Goal: Information Seeking & Learning: Learn about a topic

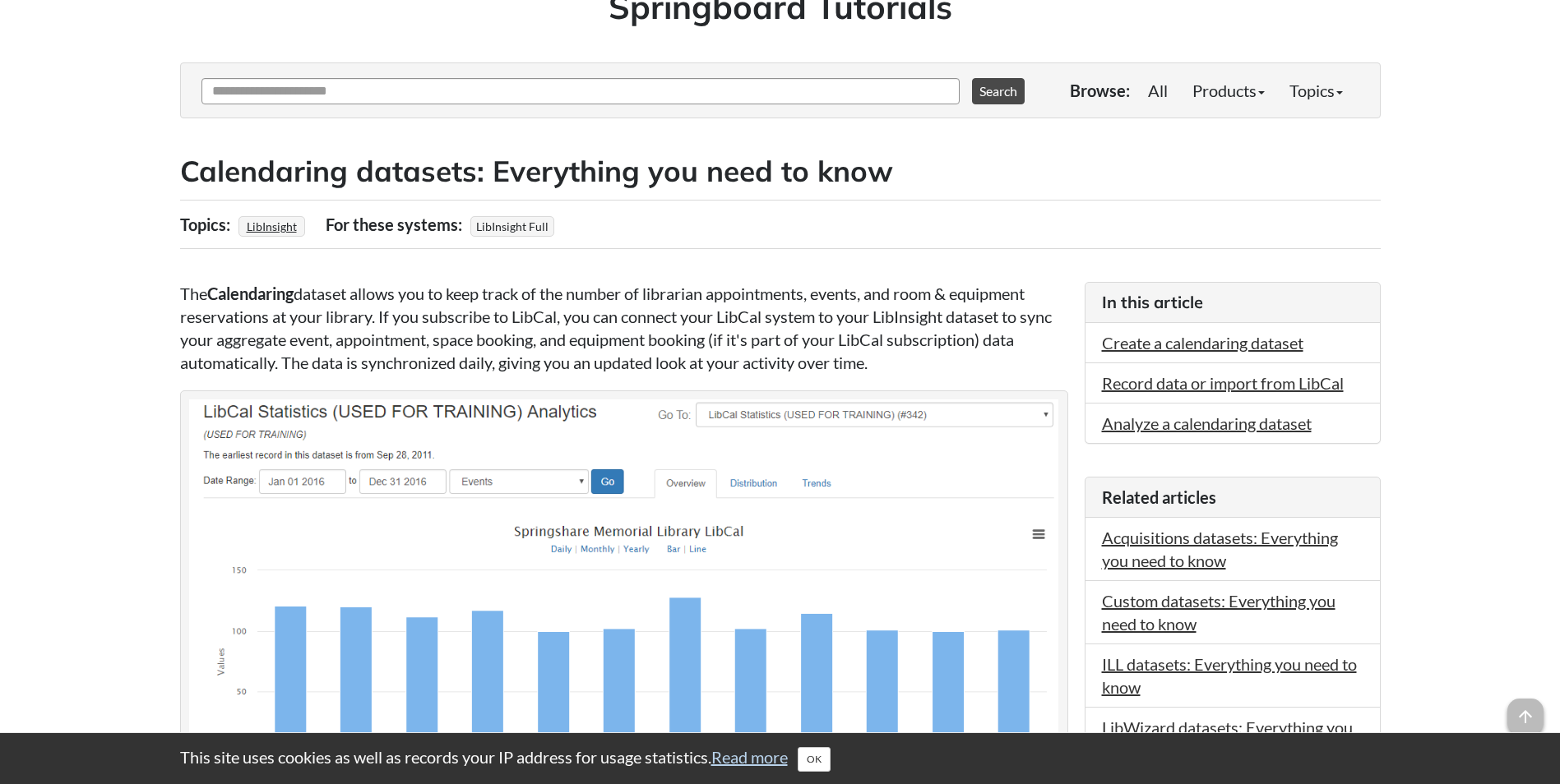
drag, startPoint x: 56, startPoint y: 422, endPoint x: 66, endPoint y: 464, distance: 43.2
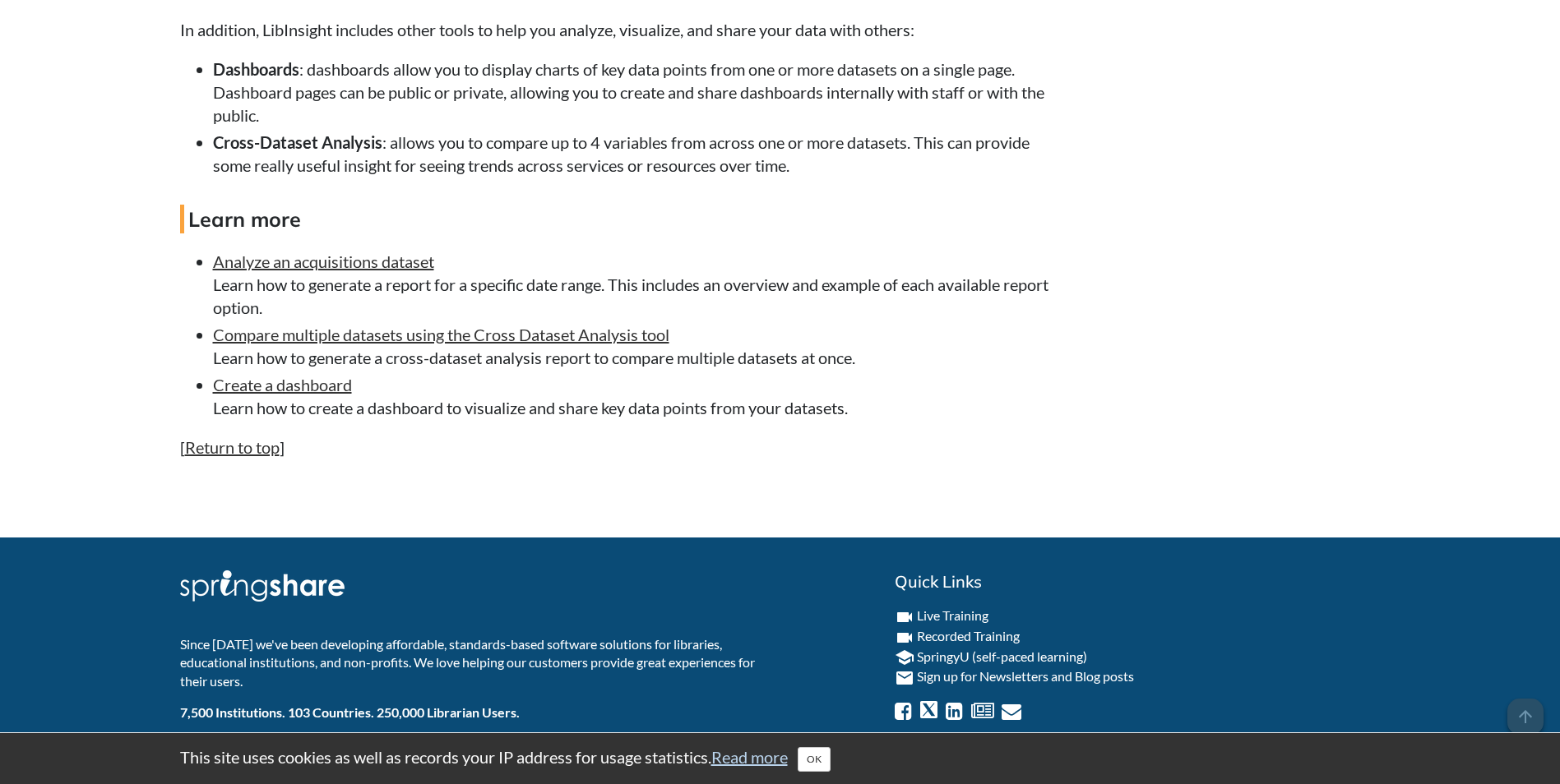
scroll to position [4110, 0]
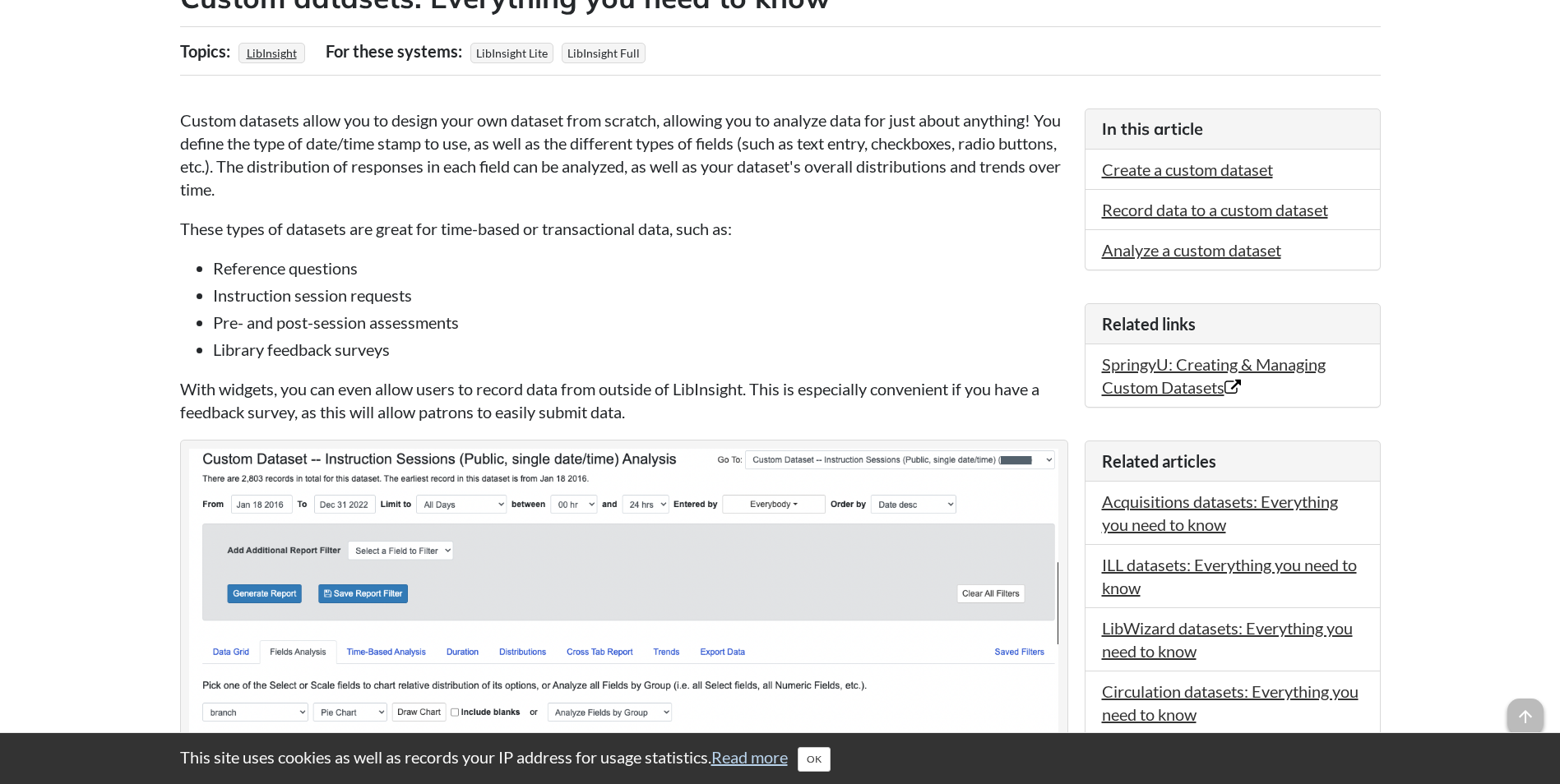
scroll to position [329, 0]
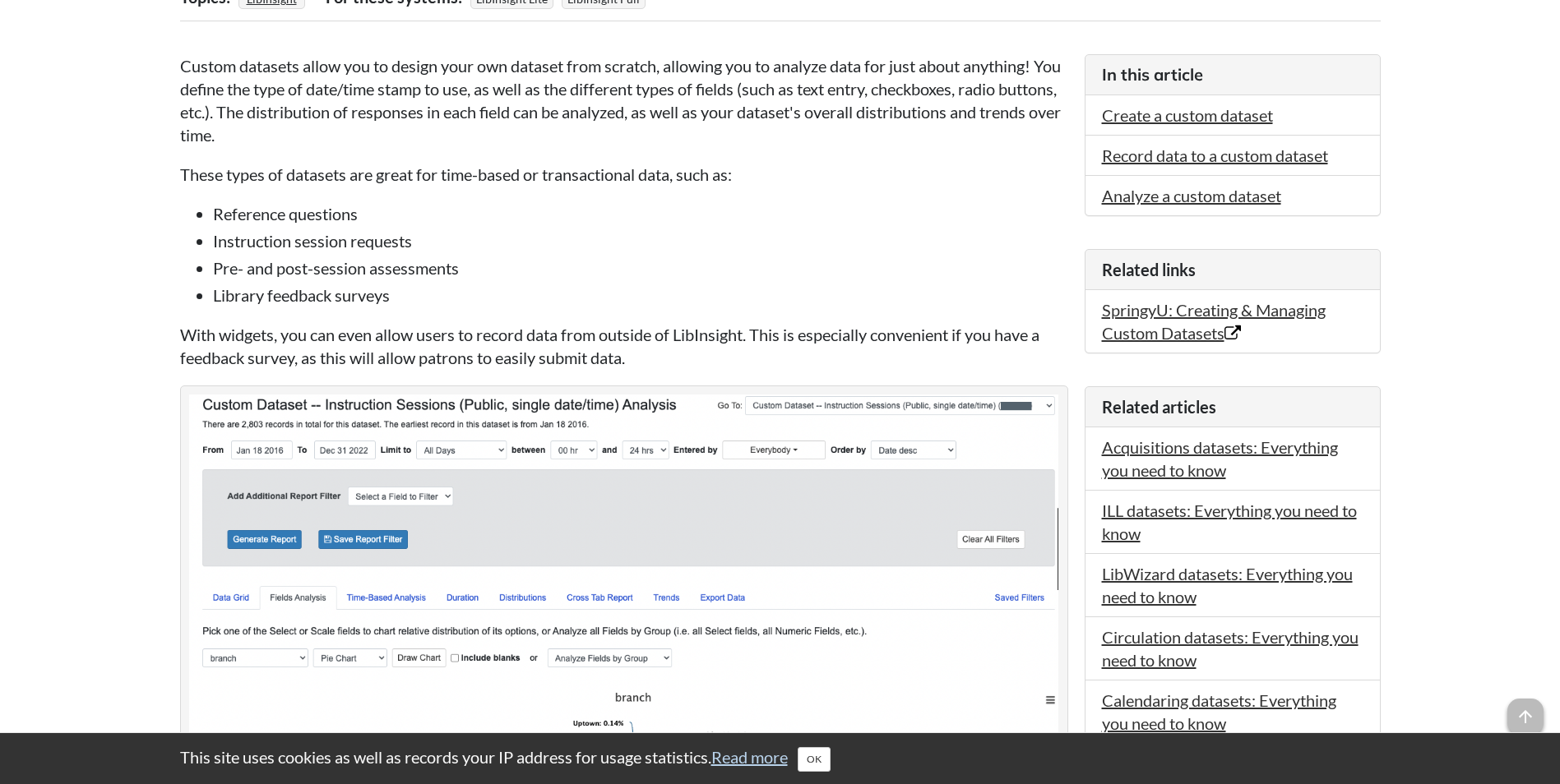
drag, startPoint x: 132, startPoint y: 235, endPoint x: 119, endPoint y: 282, distance: 48.8
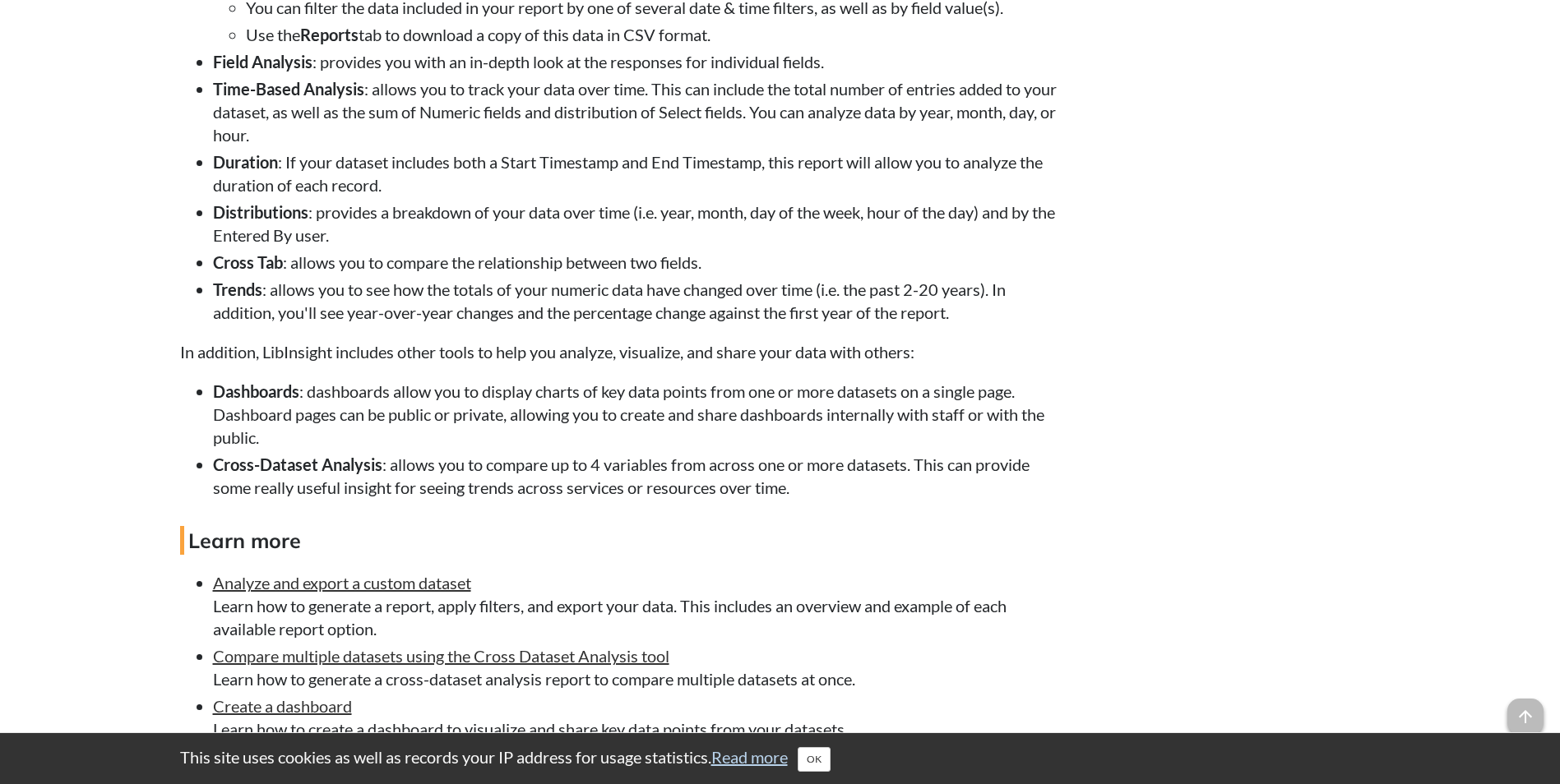
scroll to position [3981, 0]
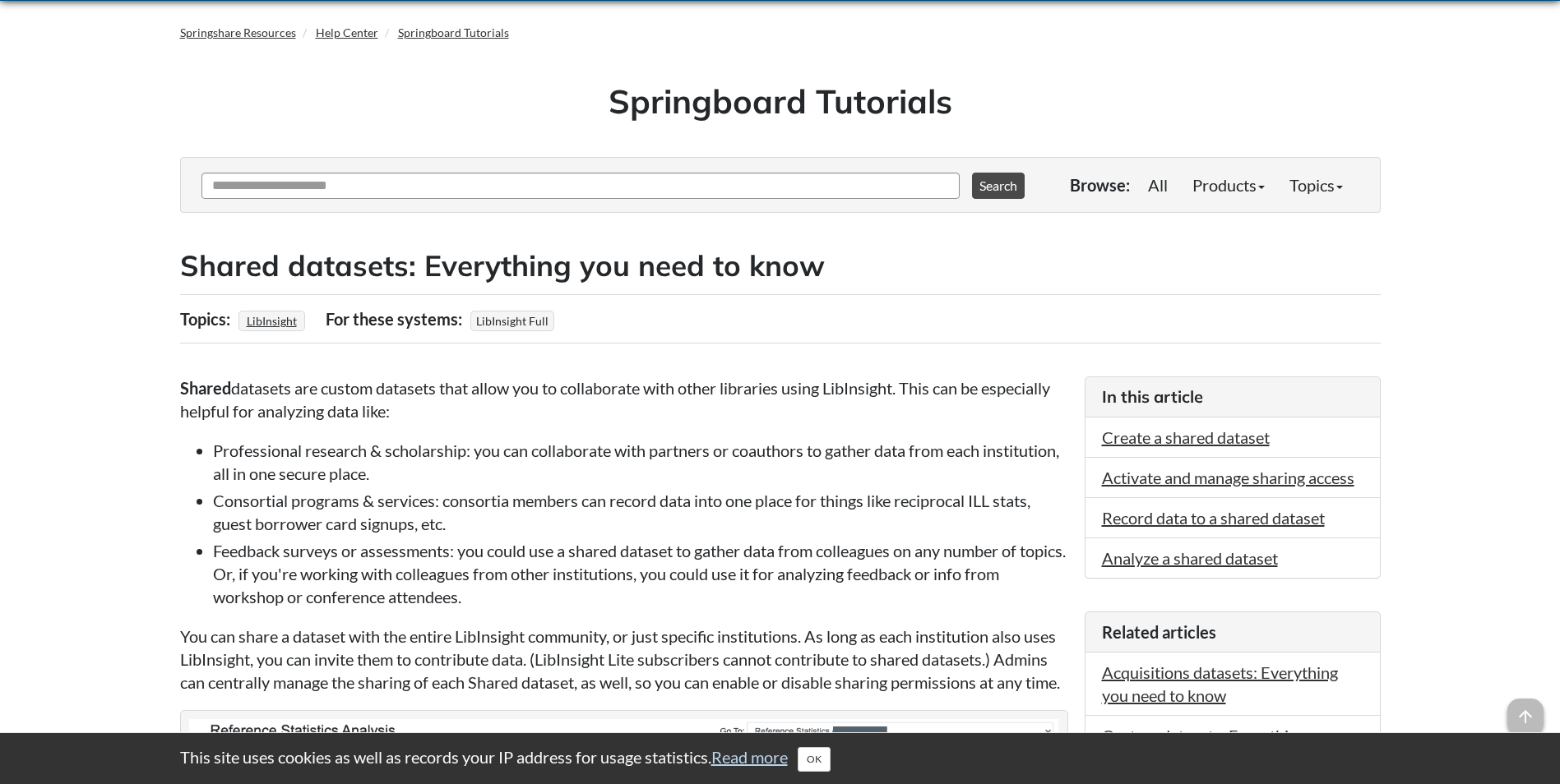
scroll to position [72, 0]
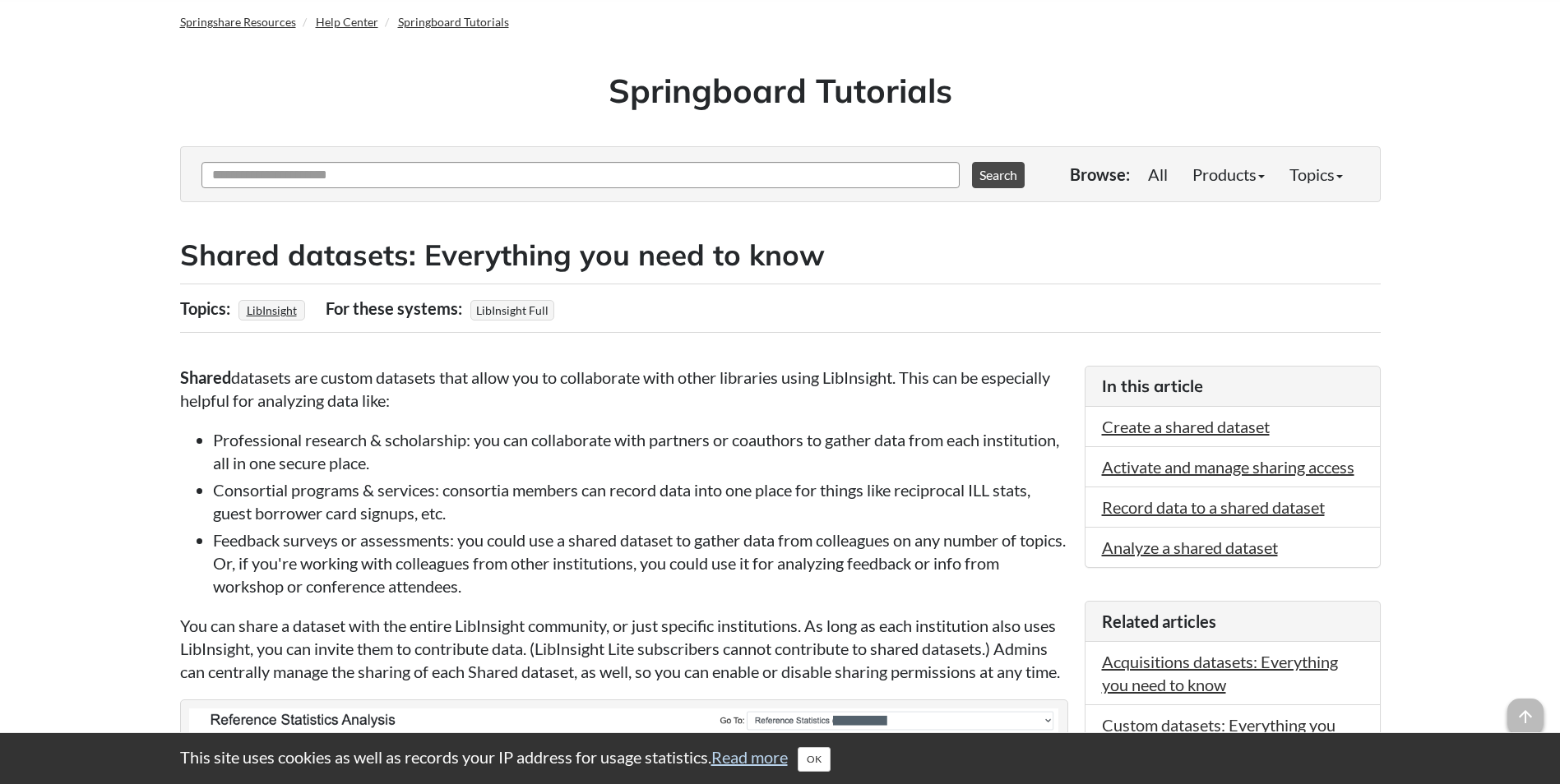
drag, startPoint x: 93, startPoint y: 400, endPoint x: 98, endPoint y: 430, distance: 30.4
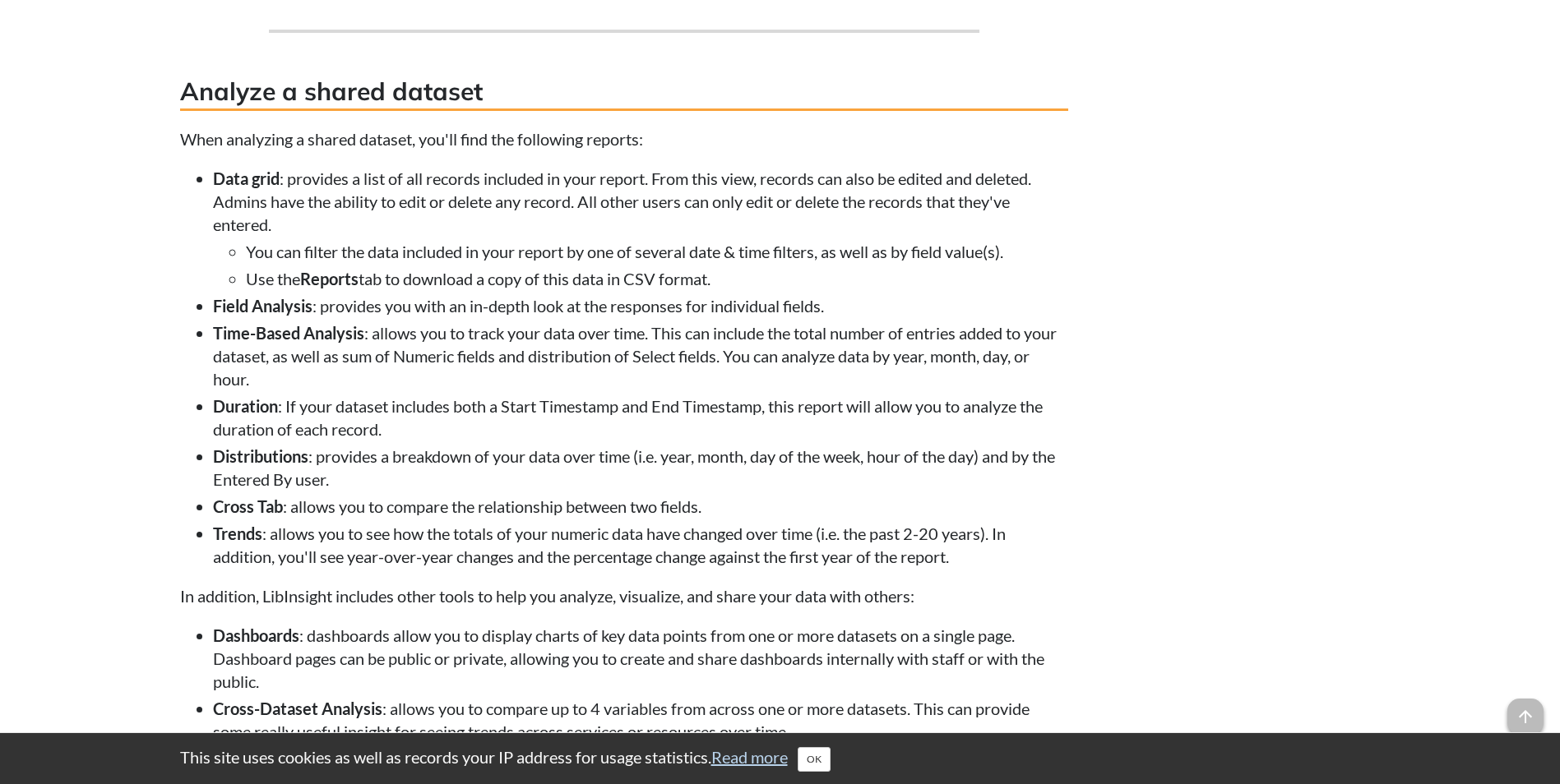
scroll to position [4430, 0]
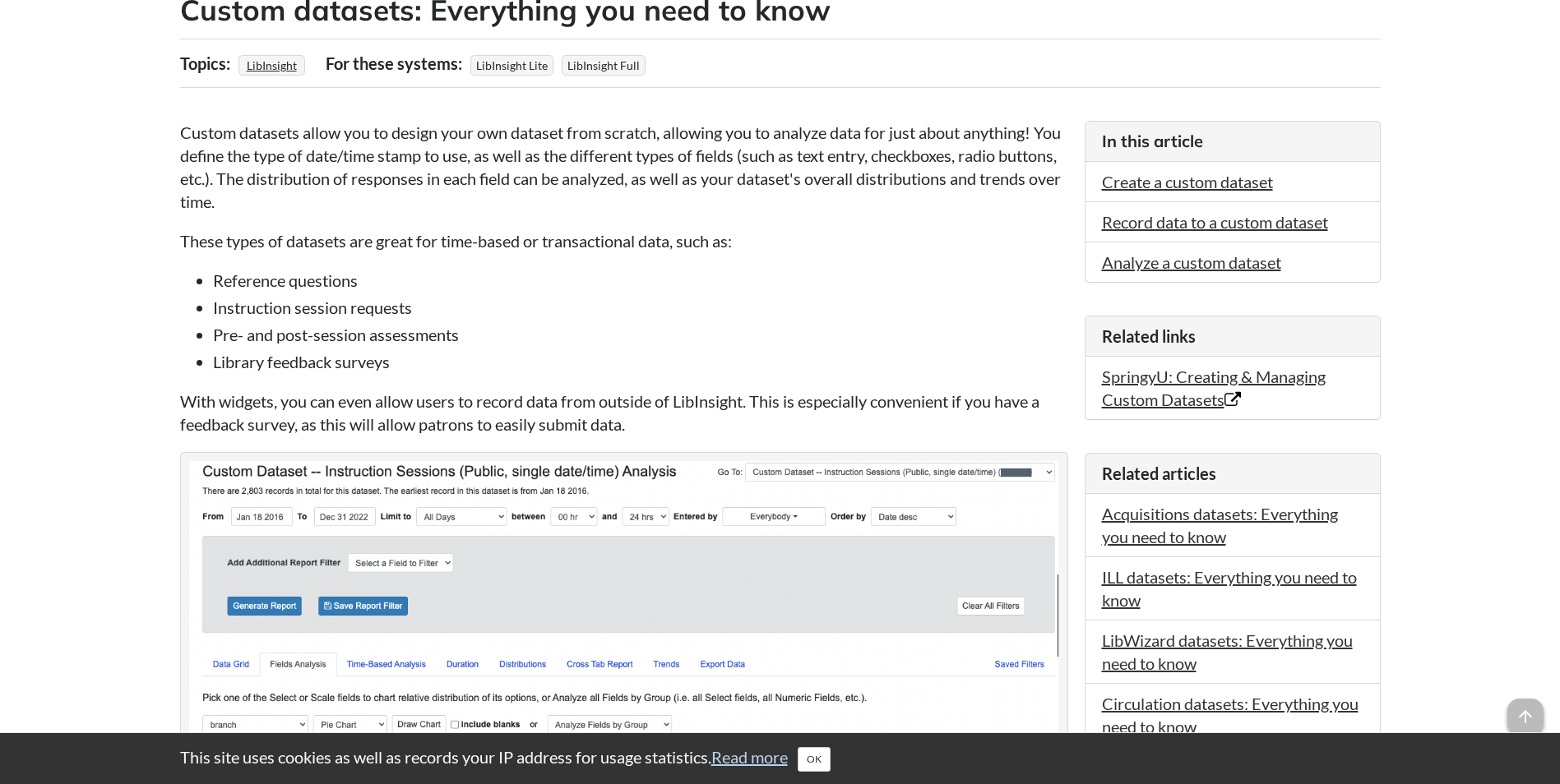
scroll to position [493, 0]
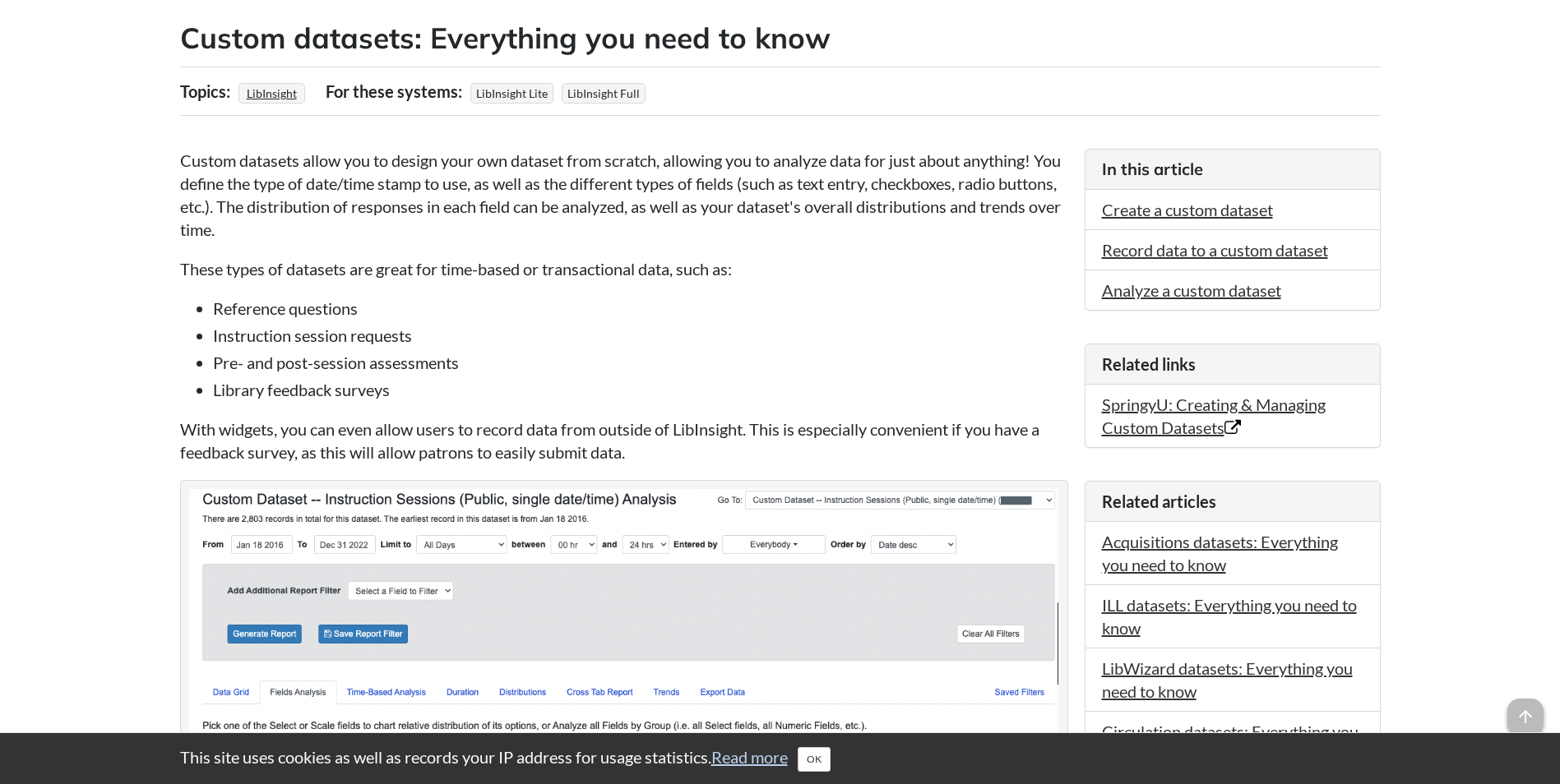
drag, startPoint x: 150, startPoint y: 506, endPoint x: 138, endPoint y: 469, distance: 38.9
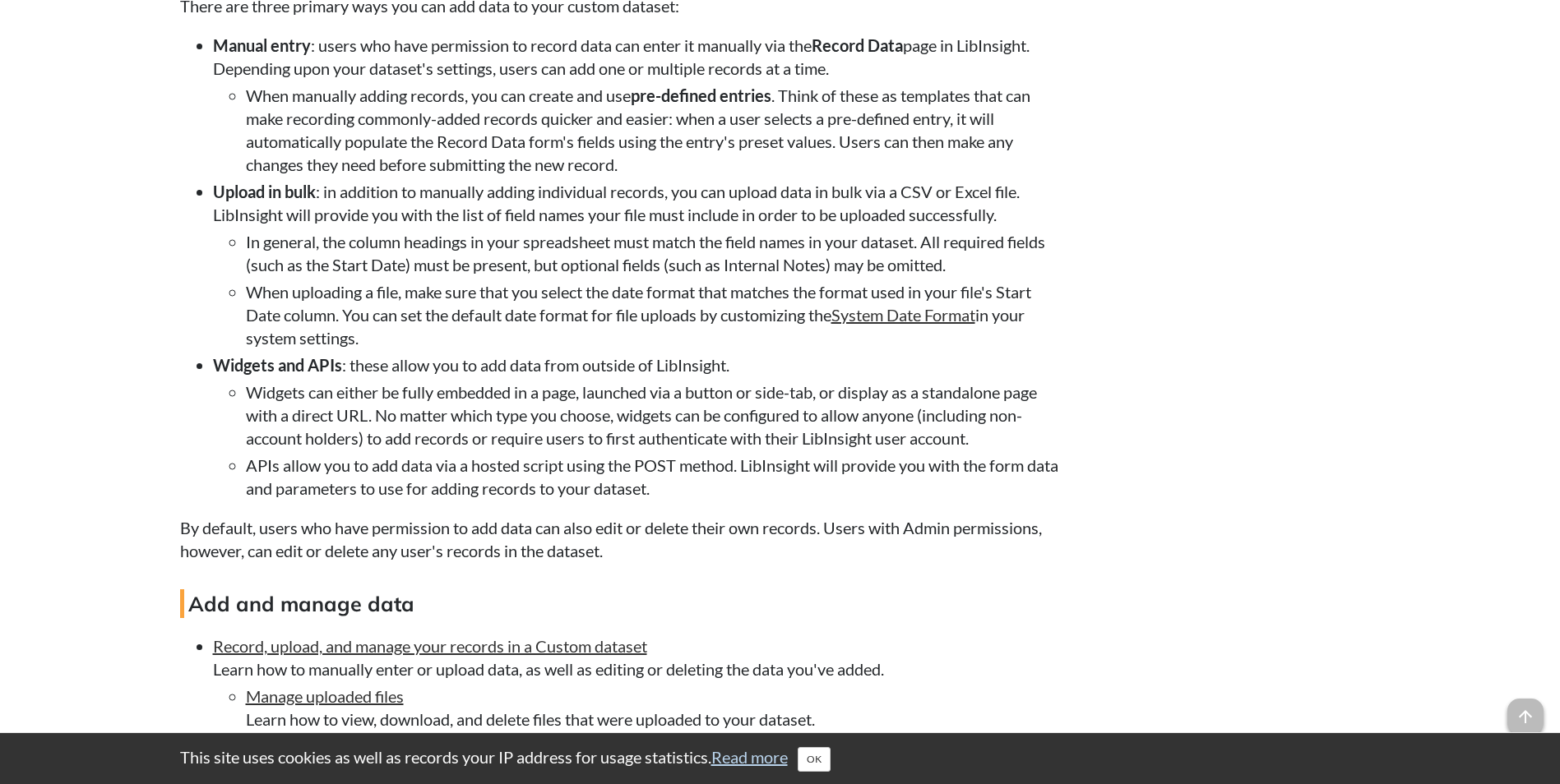
scroll to position [2748, 0]
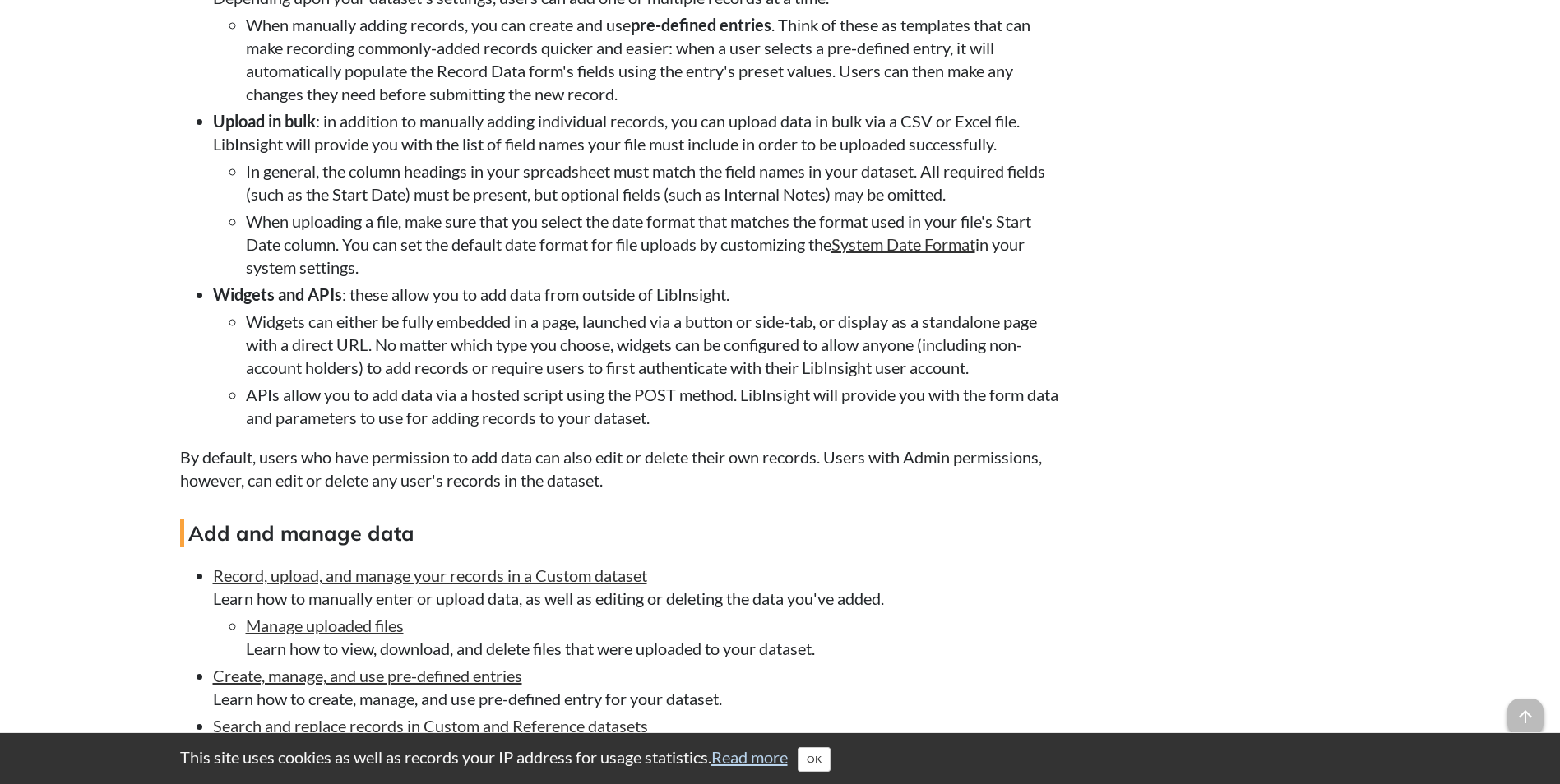
drag, startPoint x: 134, startPoint y: 405, endPoint x: 119, endPoint y: 439, distance: 37.2
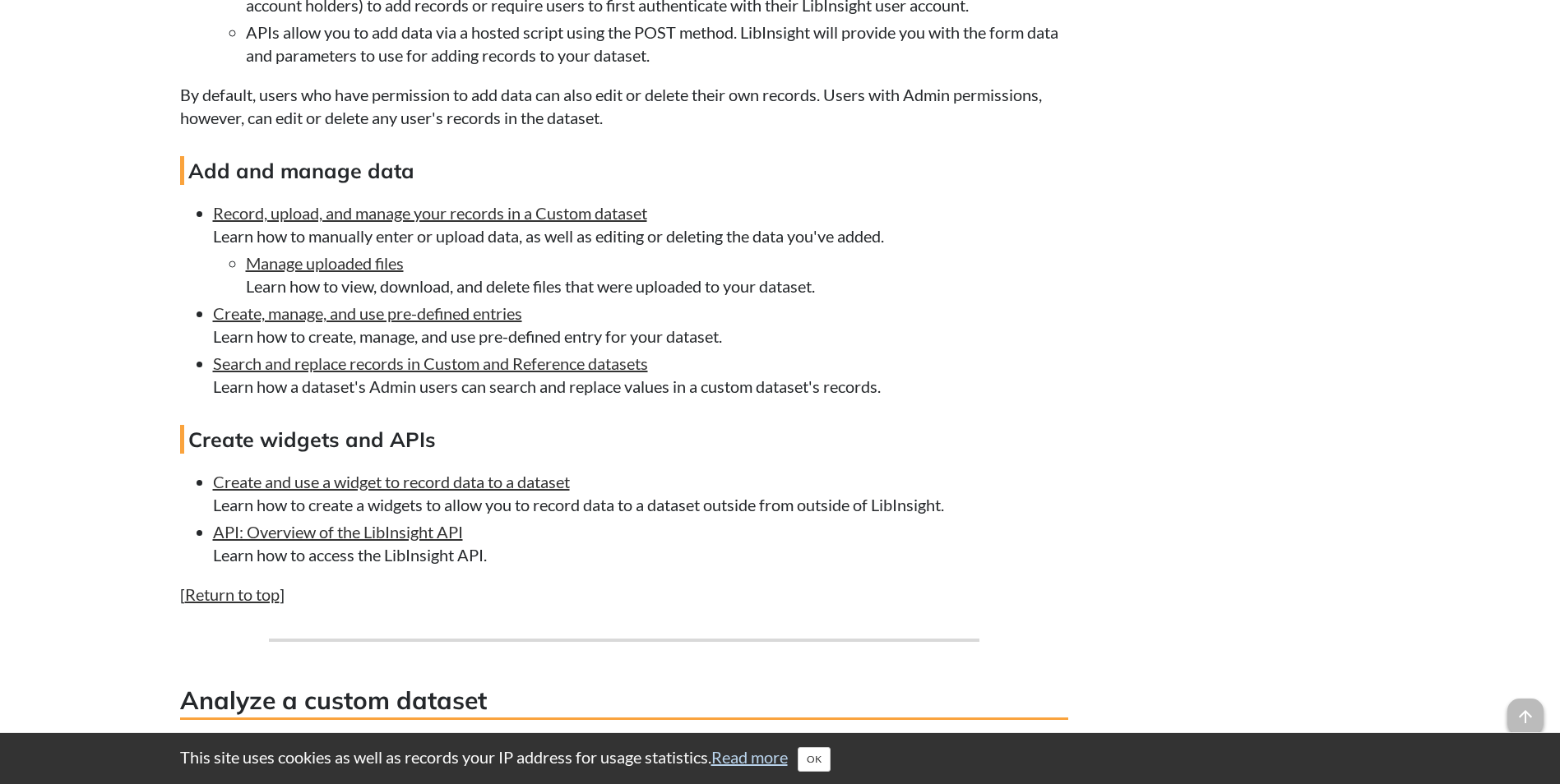
scroll to position [3146, 0]
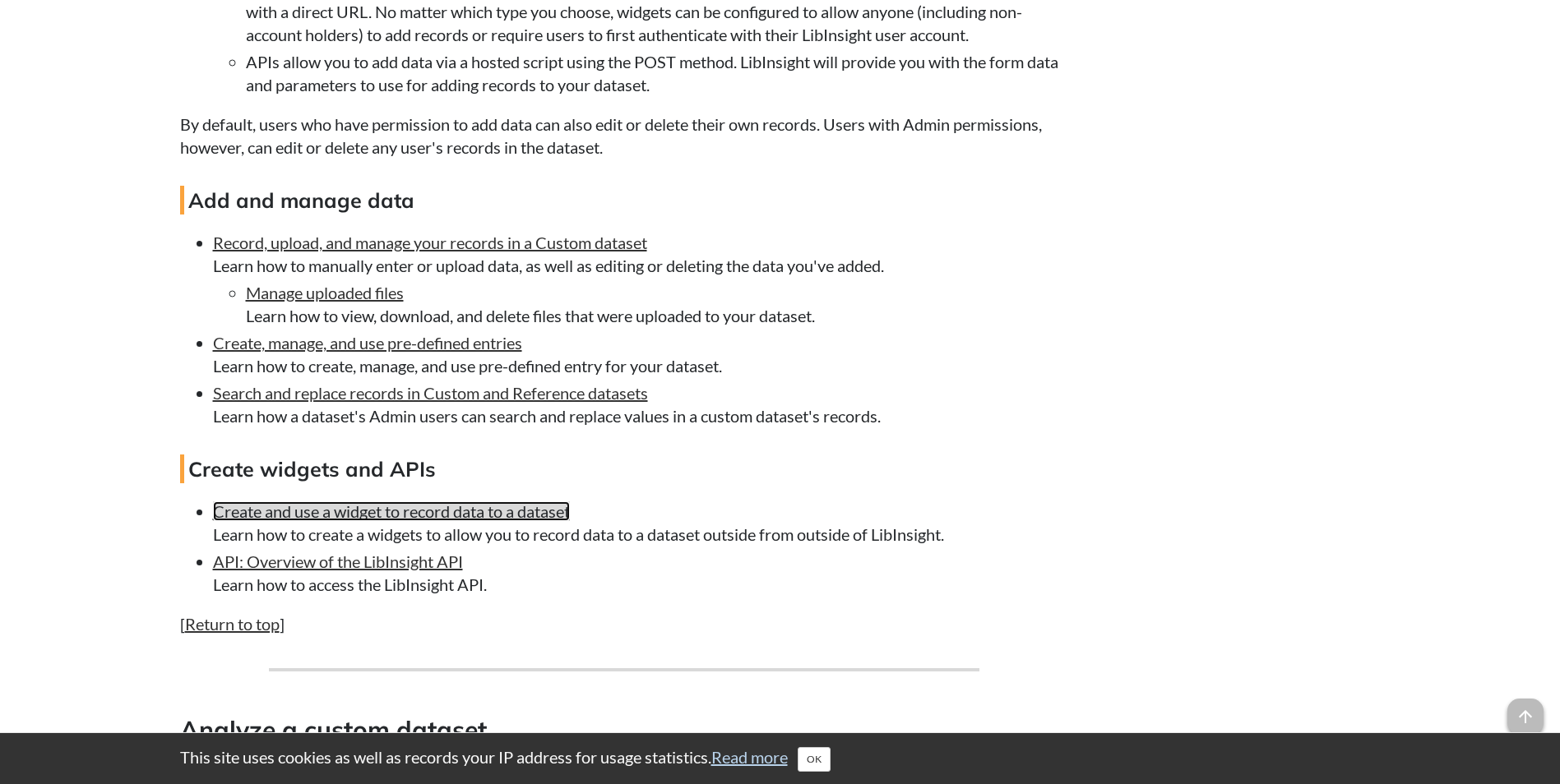
click at [373, 521] on link "Create and use a widget to record data to a dataset" at bounding box center [391, 511] width 357 height 20
